Goal: Information Seeking & Learning: Learn about a topic

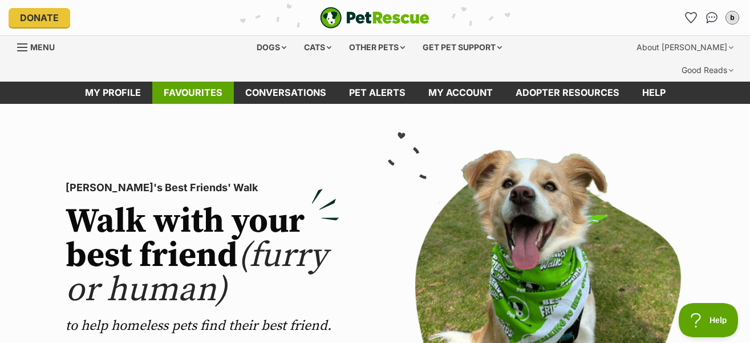
click at [211, 82] on link "Favourites" at bounding box center [193, 93] width 82 height 22
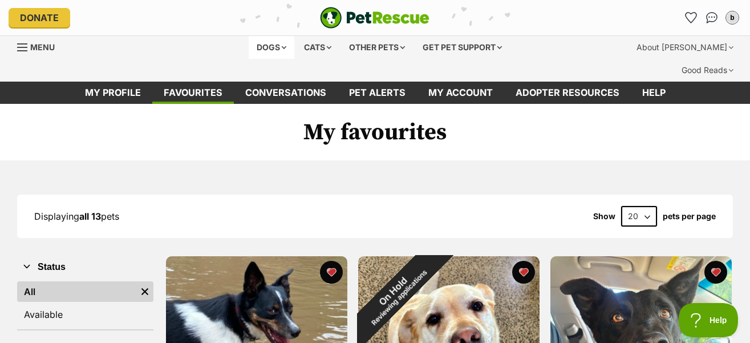
click at [264, 48] on div "Dogs" at bounding box center [272, 47] width 46 height 23
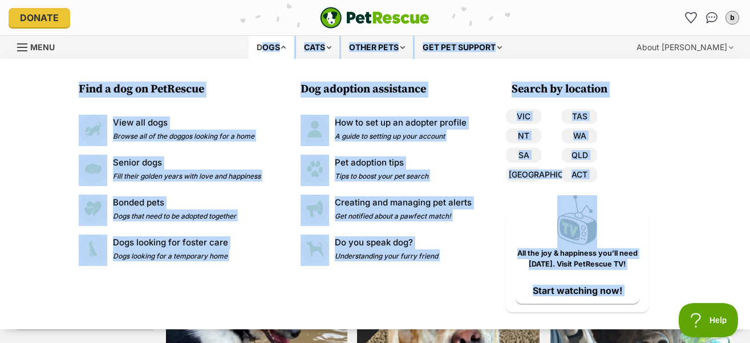
drag, startPoint x: 264, startPoint y: 48, endPoint x: 256, endPoint y: 42, distance: 9.8
click at [256, 42] on div "Dogs" at bounding box center [272, 47] width 46 height 23
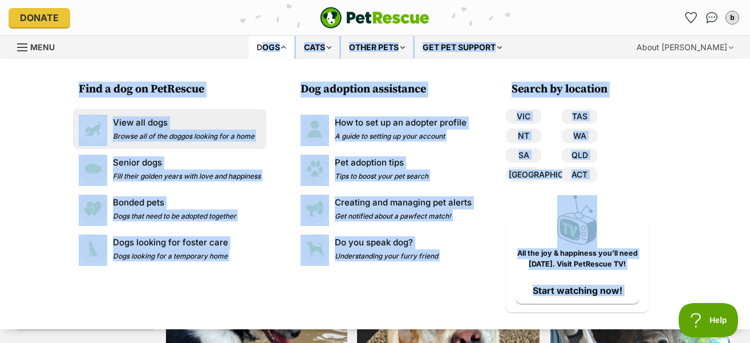
click at [145, 128] on p "View all dogs" at bounding box center [184, 122] width 142 height 13
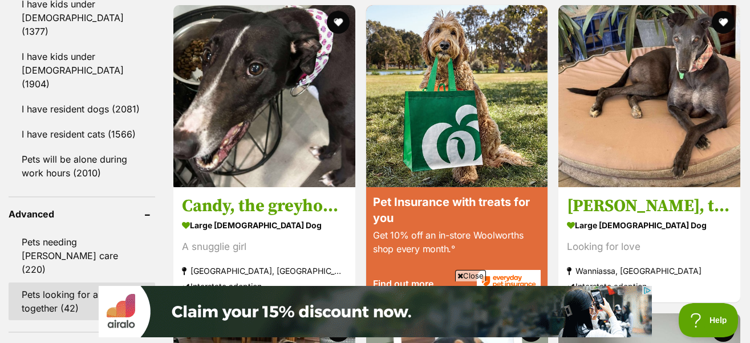
scroll to position [1369, 0]
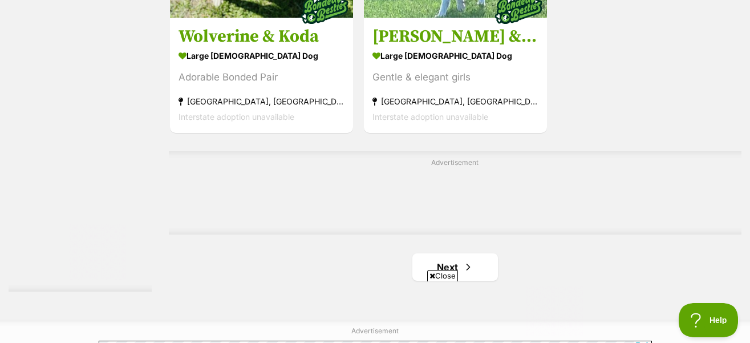
scroll to position [2910, 0]
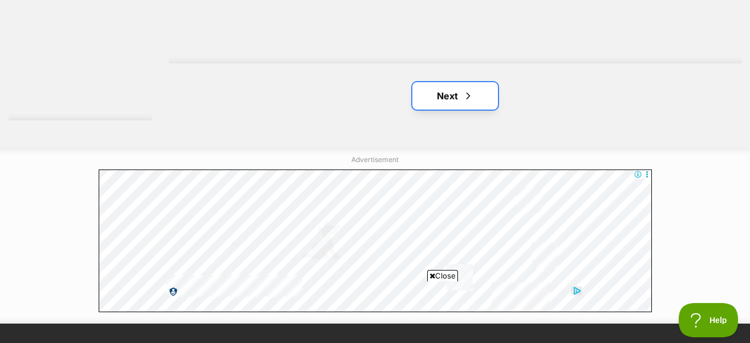
click at [466, 89] on span "Next page" at bounding box center [468, 96] width 11 height 14
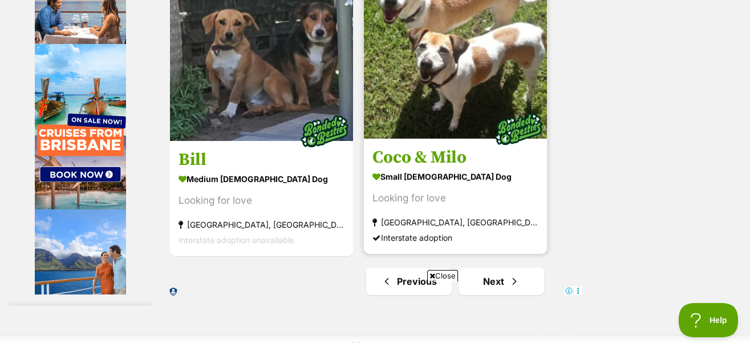
scroll to position [2796, 0]
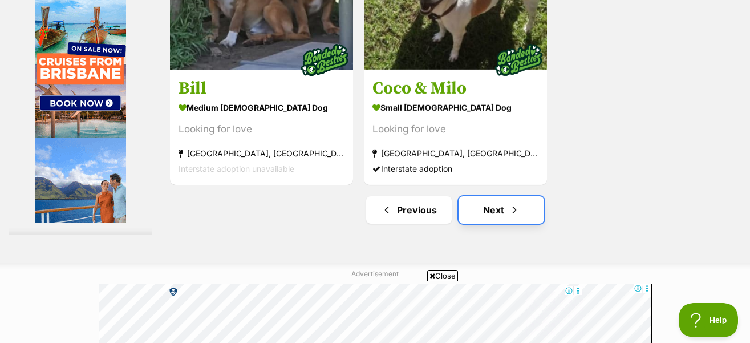
click at [498, 196] on link "Next" at bounding box center [502, 209] width 86 height 27
